Goal: Navigation & Orientation: Find specific page/section

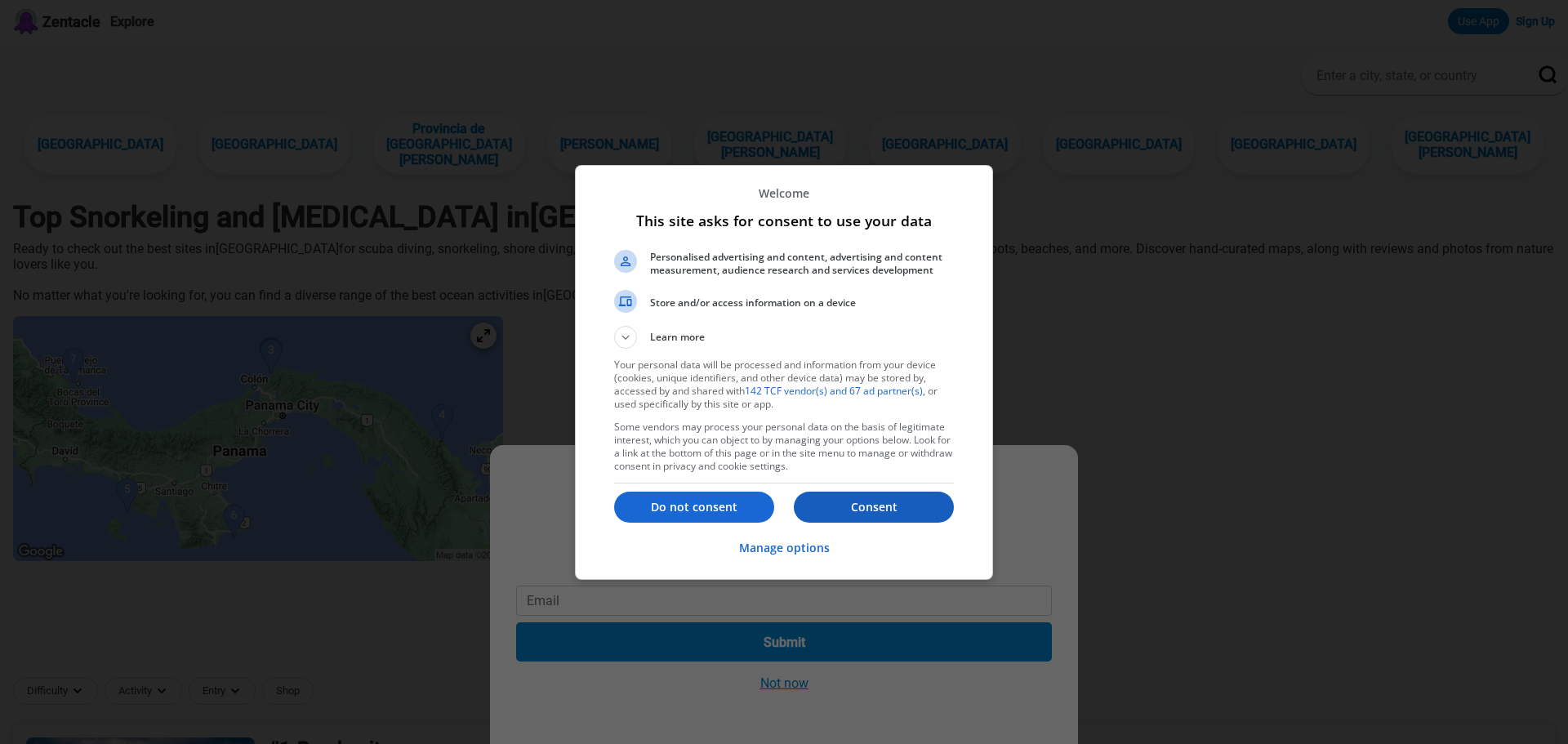
click at [855, 505] on p "Consent" at bounding box center [873, 507] width 160 height 17
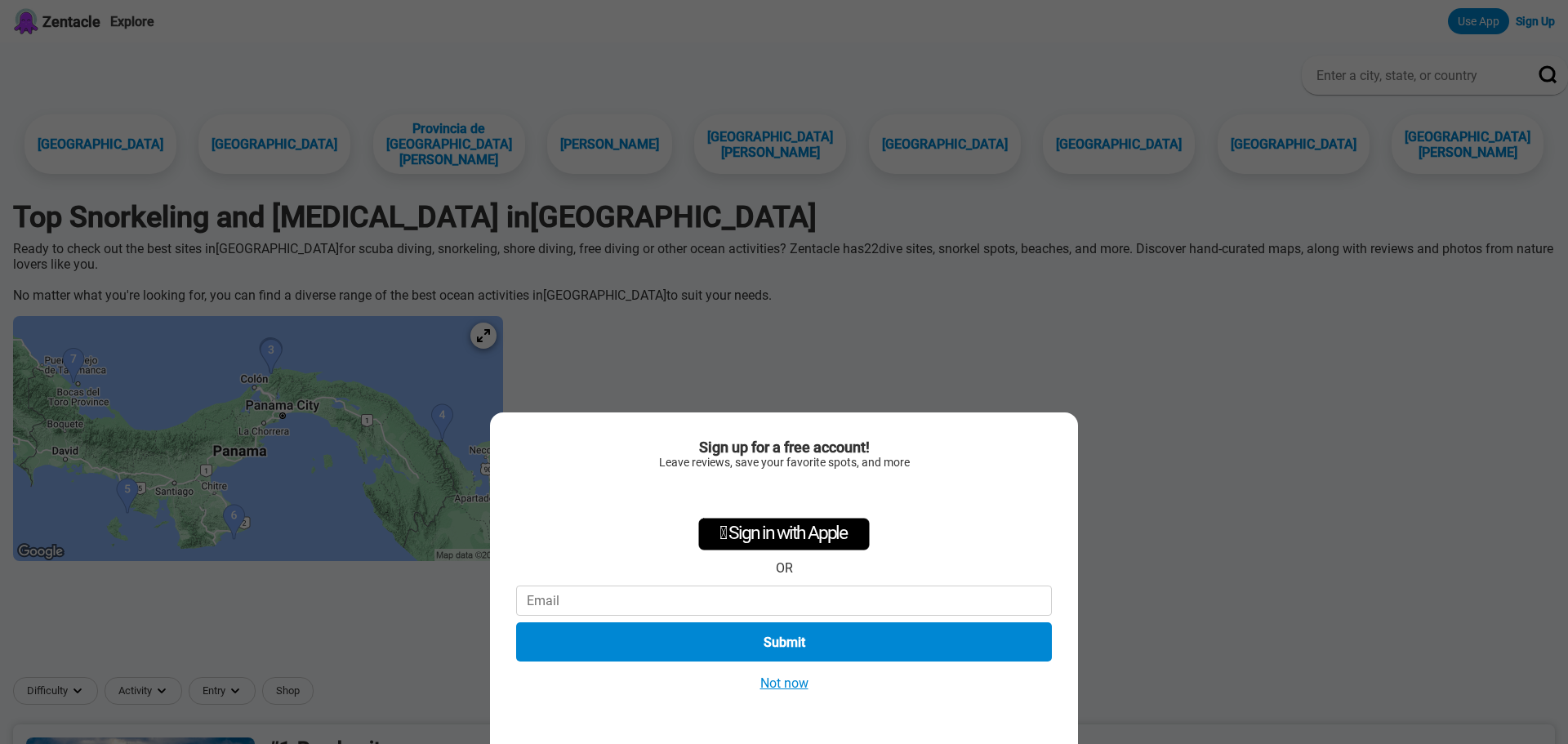
click at [578, 317] on div "Sign up for a free account! Leave reviews, save your favorite spots, and more …" at bounding box center [784, 372] width 1568 height 744
click at [774, 682] on button "Not now" at bounding box center [784, 683] width 58 height 17
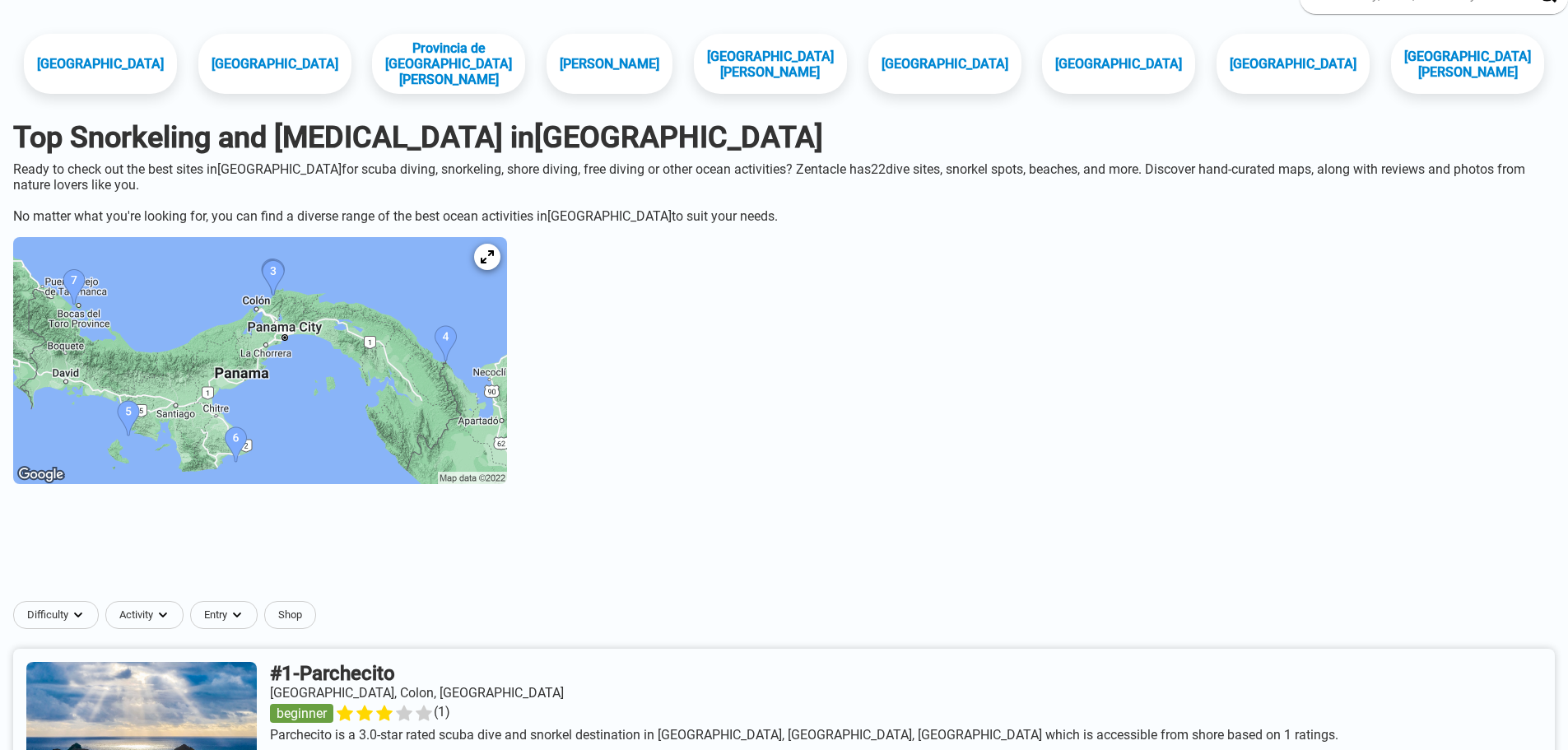
scroll to position [82, 0]
click at [495, 251] on icon at bounding box center [487, 256] width 16 height 16
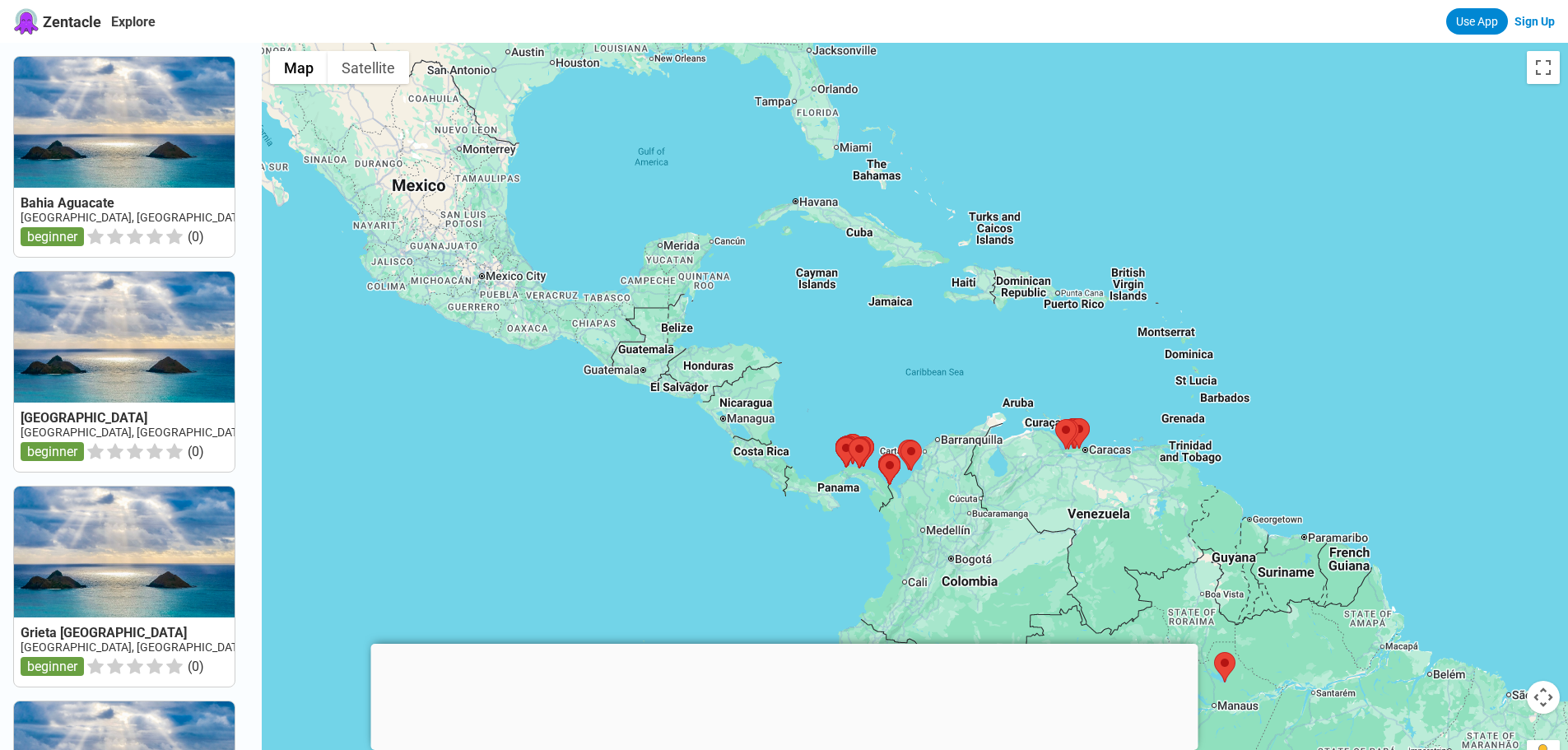
drag, startPoint x: 902, startPoint y: 280, endPoint x: 887, endPoint y: 368, distance: 89.3
click at [887, 368] on div at bounding box center [914, 417] width 1306 height 750
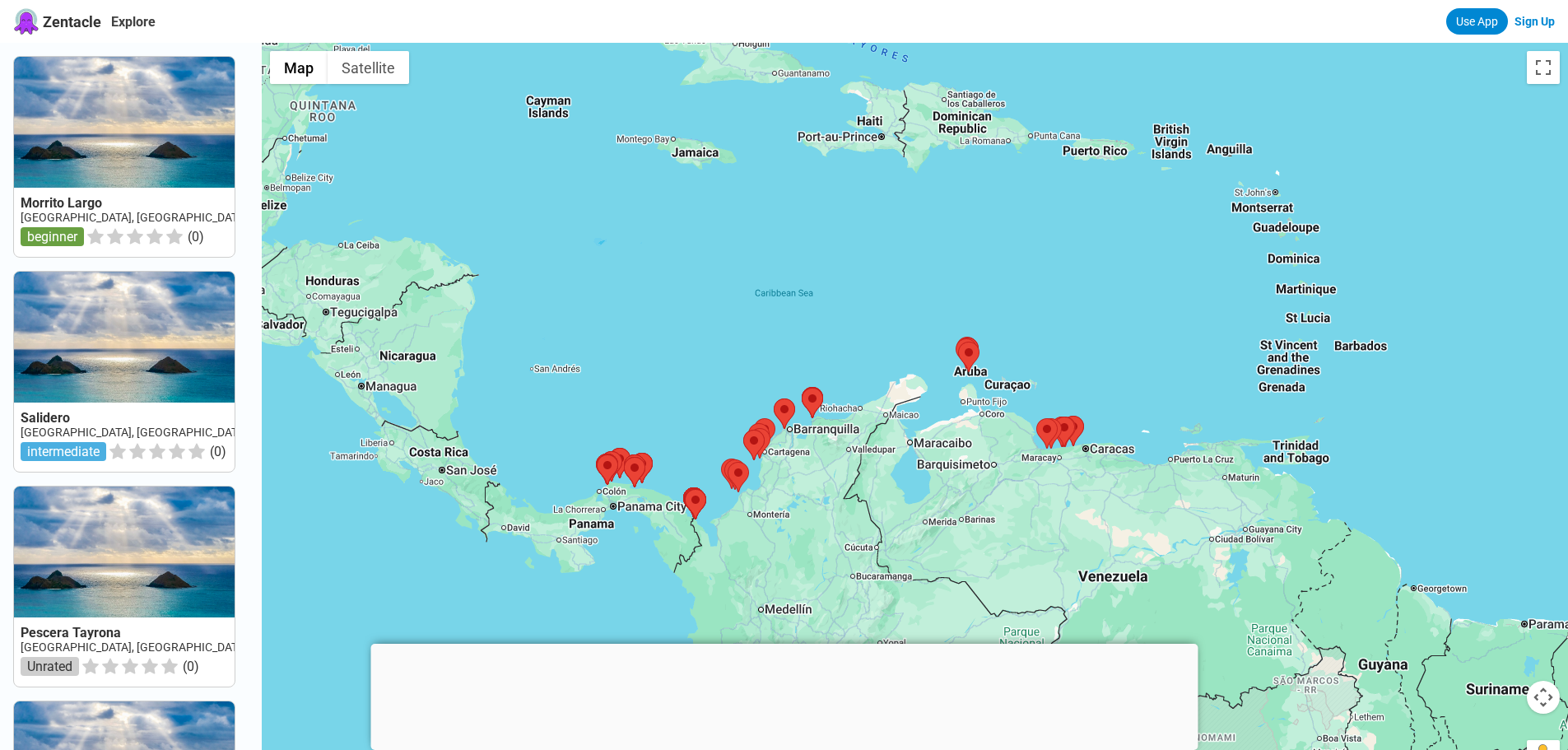
drag, startPoint x: 972, startPoint y: 356, endPoint x: 902, endPoint y: 250, distance: 127.0
click at [902, 250] on div at bounding box center [914, 417] width 1306 height 750
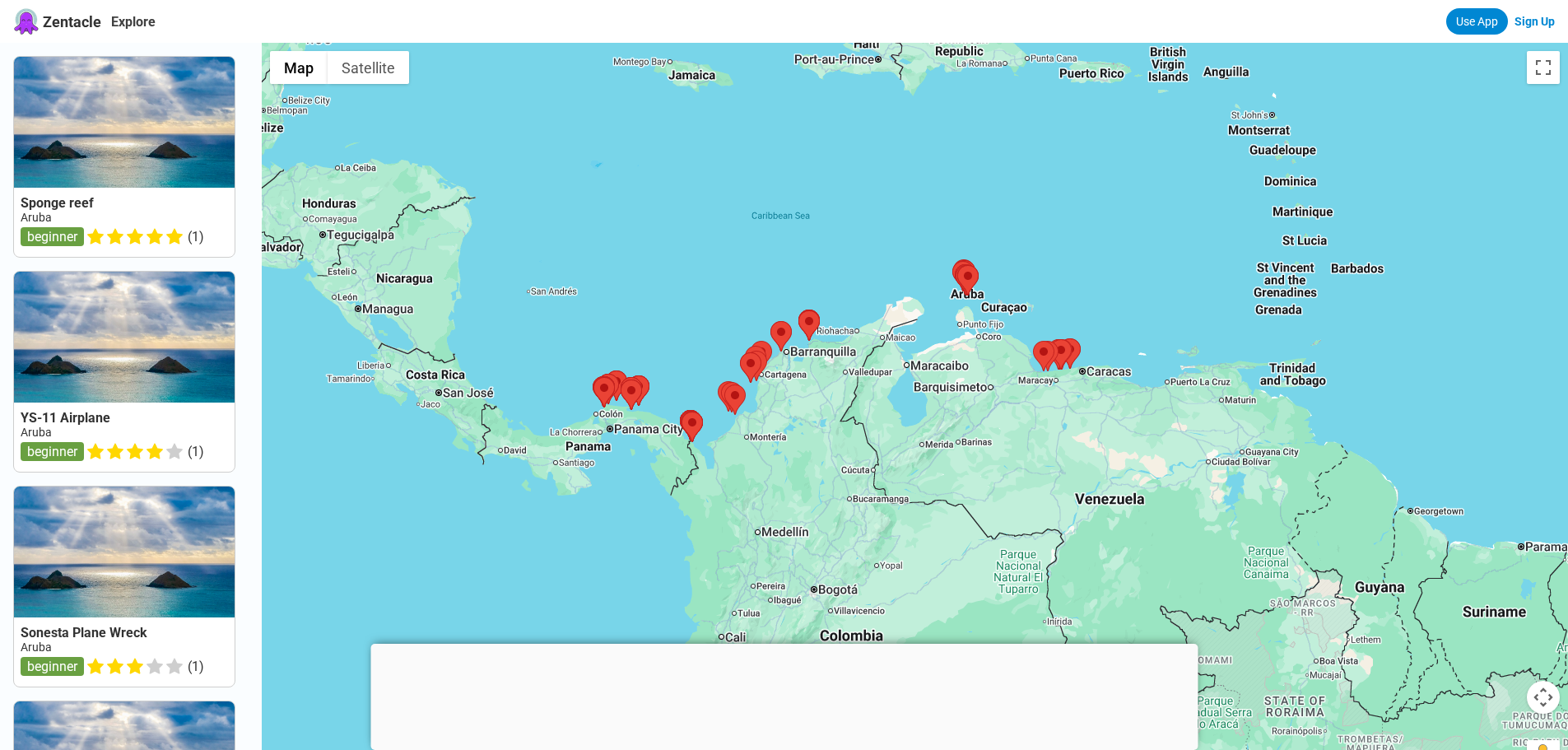
drag, startPoint x: 903, startPoint y: 322, endPoint x: 897, endPoint y: 242, distance: 80.2
click at [897, 242] on div at bounding box center [914, 417] width 1306 height 750
